Goal: Task Accomplishment & Management: Manage account settings

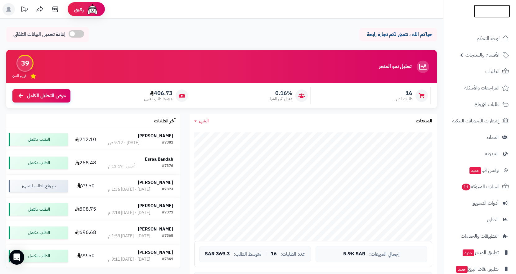
click at [501, 16] on img at bounding box center [492, 22] width 36 height 13
drag, startPoint x: 0, startPoint y: 0, endPoint x: 373, endPoint y: 15, distance: 372.8
drag, startPoint x: 373, startPoint y: 15, endPoint x: 494, endPoint y: 3, distance: 121.9
click at [493, 3] on div at bounding box center [479, 13] width 73 height 27
click at [495, 17] on img at bounding box center [492, 23] width 36 height 13
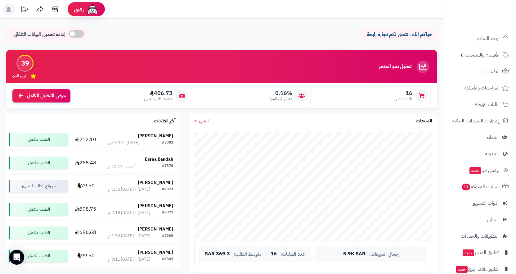
click at [13, 10] on rect at bounding box center [8, 9] width 12 height 12
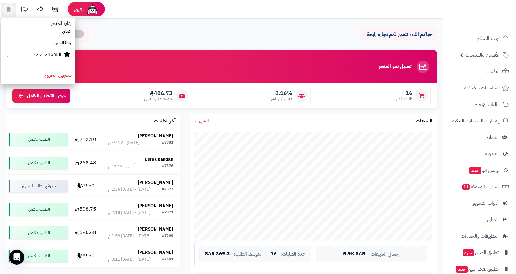
click at [64, 45] on li "باقة المتجر" at bounding box center [38, 42] width 75 height 9
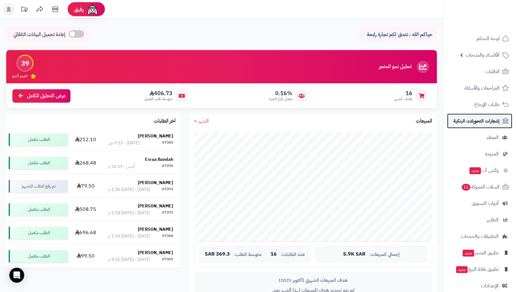
click at [504, 123] on icon at bounding box center [505, 121] width 7 height 6
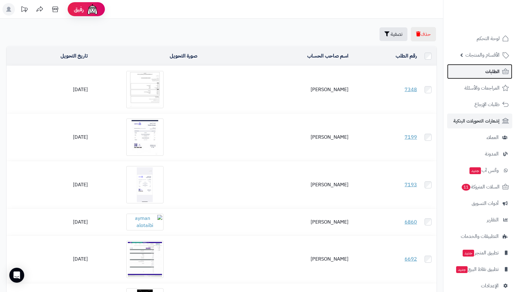
click at [486, 74] on span "الطلبات" at bounding box center [493, 71] width 14 height 9
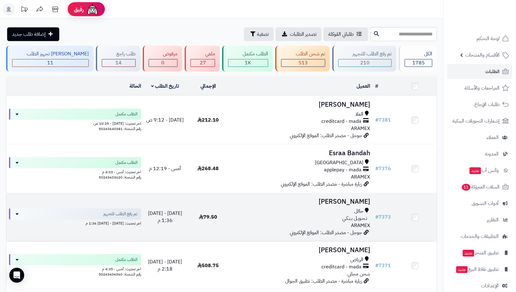
click at [278, 222] on div "حائل تـحـويـل بـنـكـي ARAMEX" at bounding box center [301, 217] width 138 height 21
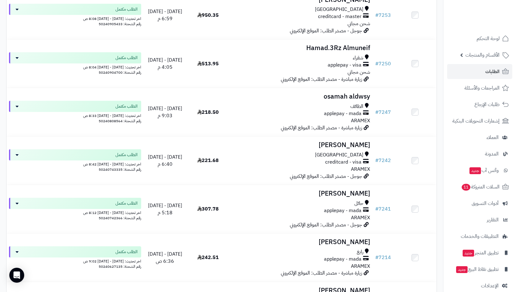
click at [444, 1] on div at bounding box center [479, 13] width 73 height 27
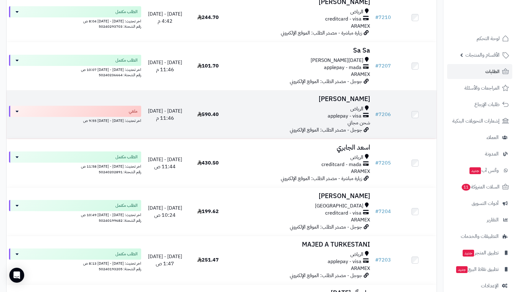
scroll to position [2657, 0]
